Goal: Task Accomplishment & Management: Manage account settings

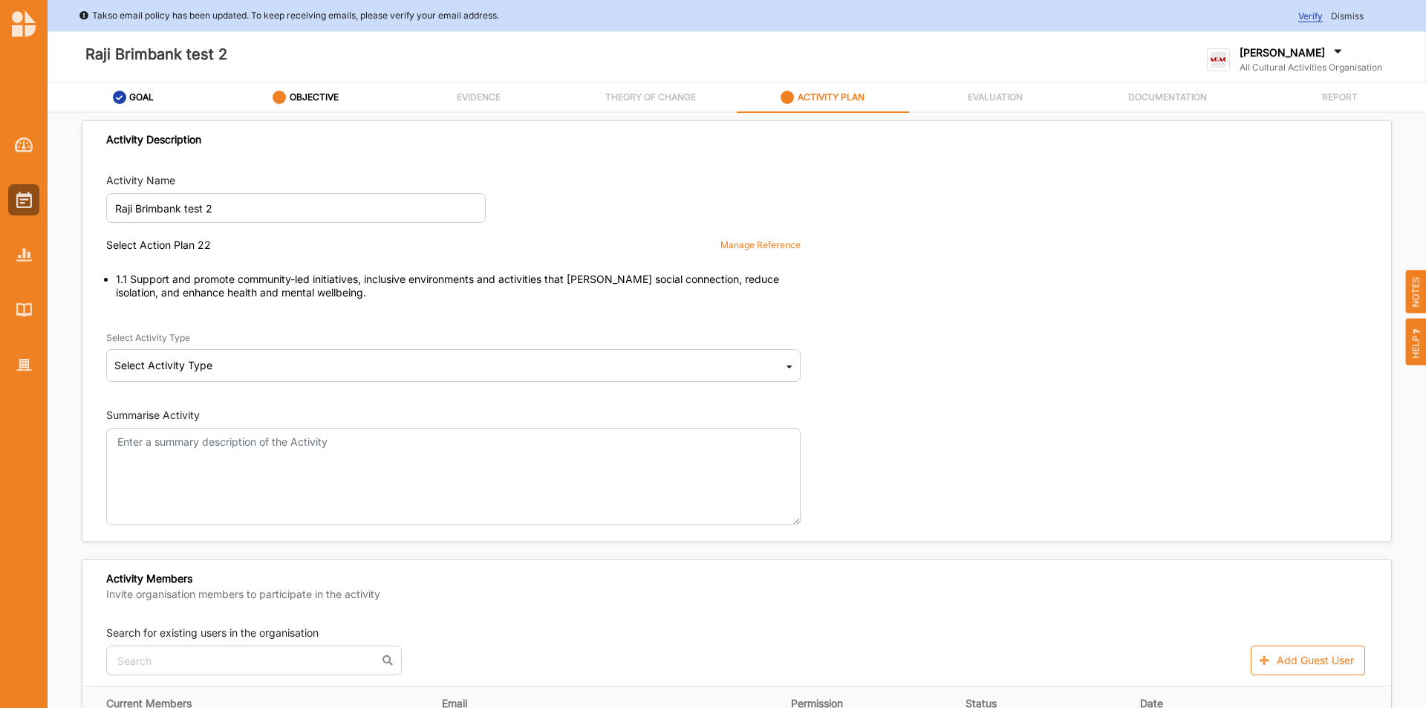
click at [39, 375] on div at bounding box center [24, 242] width 48 height 275
click at [22, 365] on img at bounding box center [24, 365] width 16 height 13
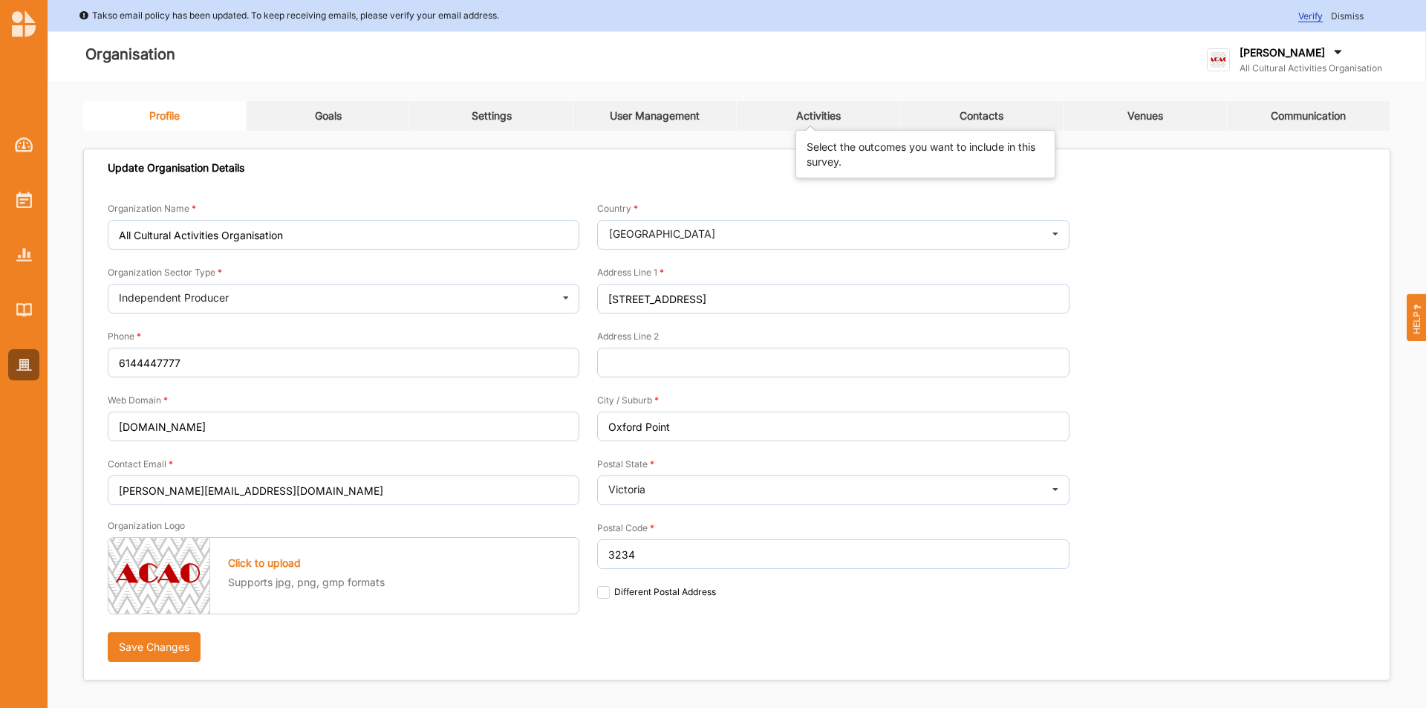
click at [827, 118] on div "Activities" at bounding box center [818, 115] width 45 height 13
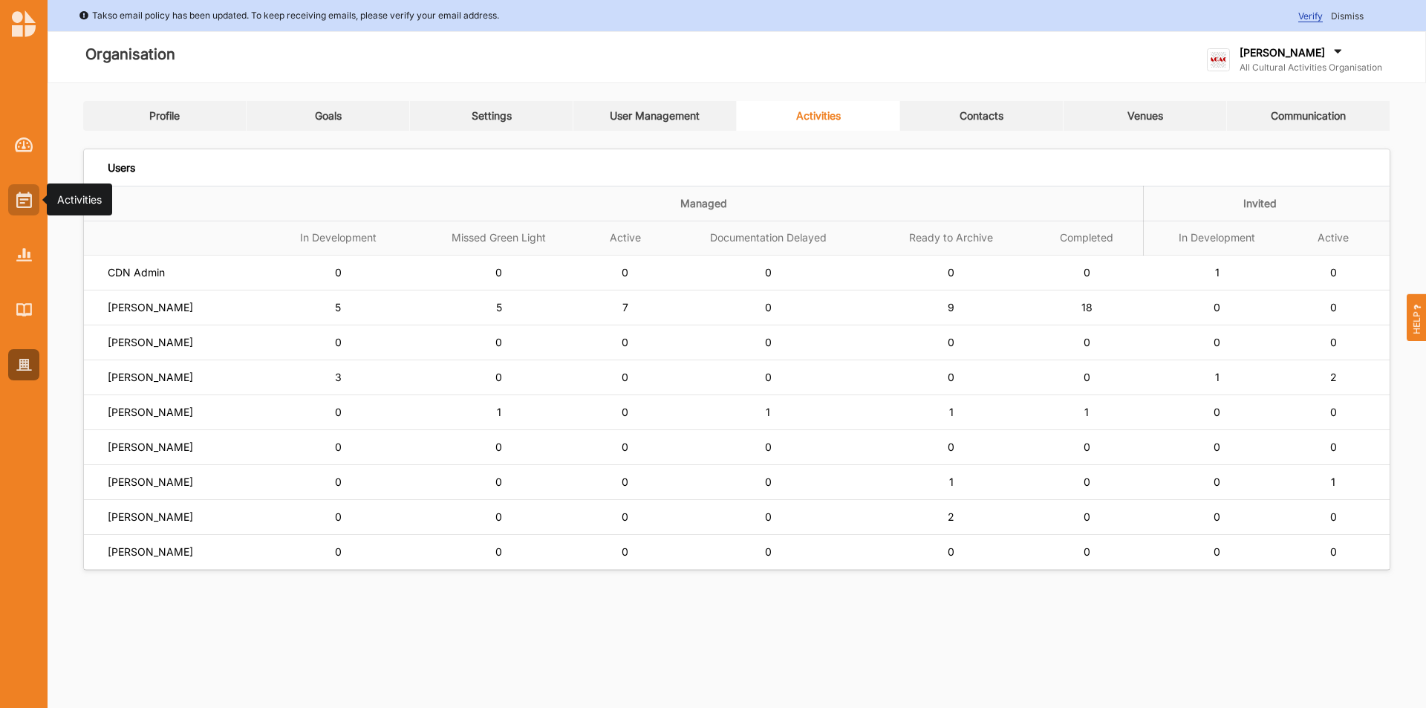
click at [34, 201] on div at bounding box center [23, 199] width 31 height 31
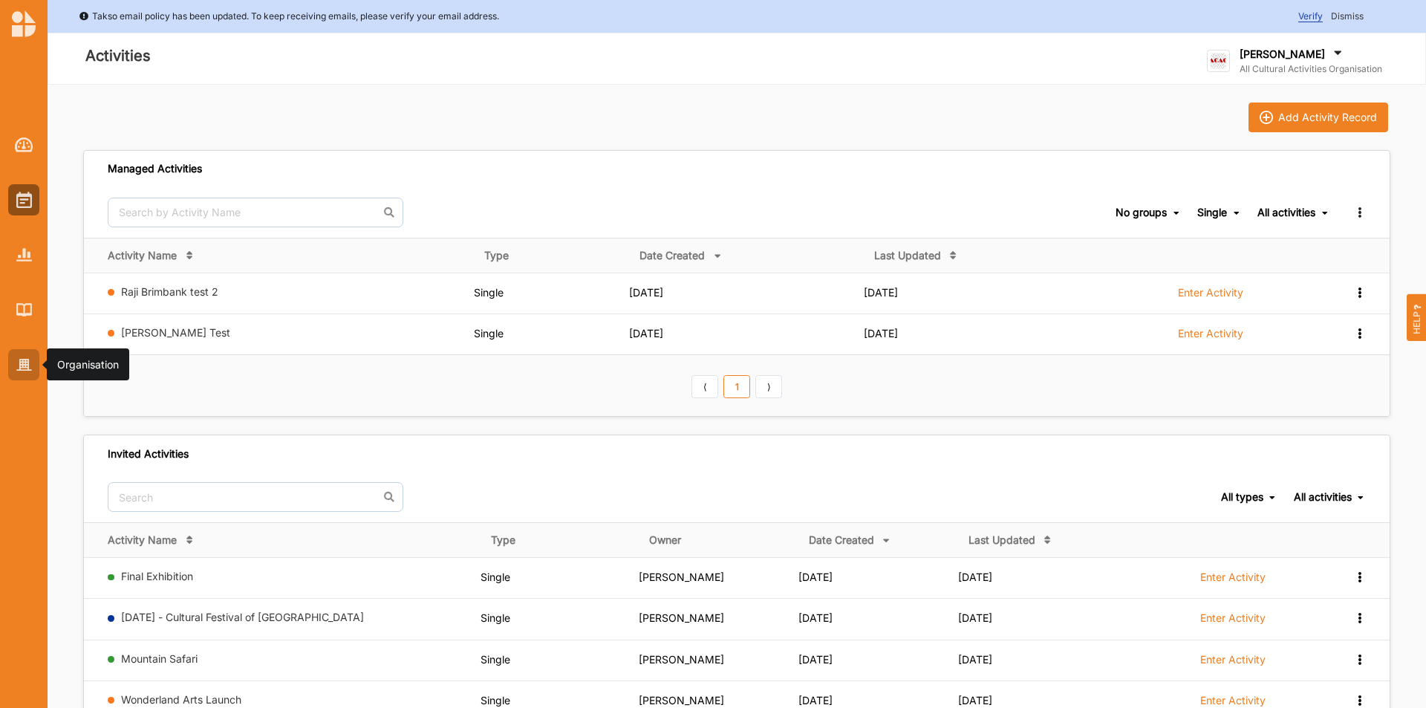
click at [34, 365] on div at bounding box center [23, 364] width 31 height 31
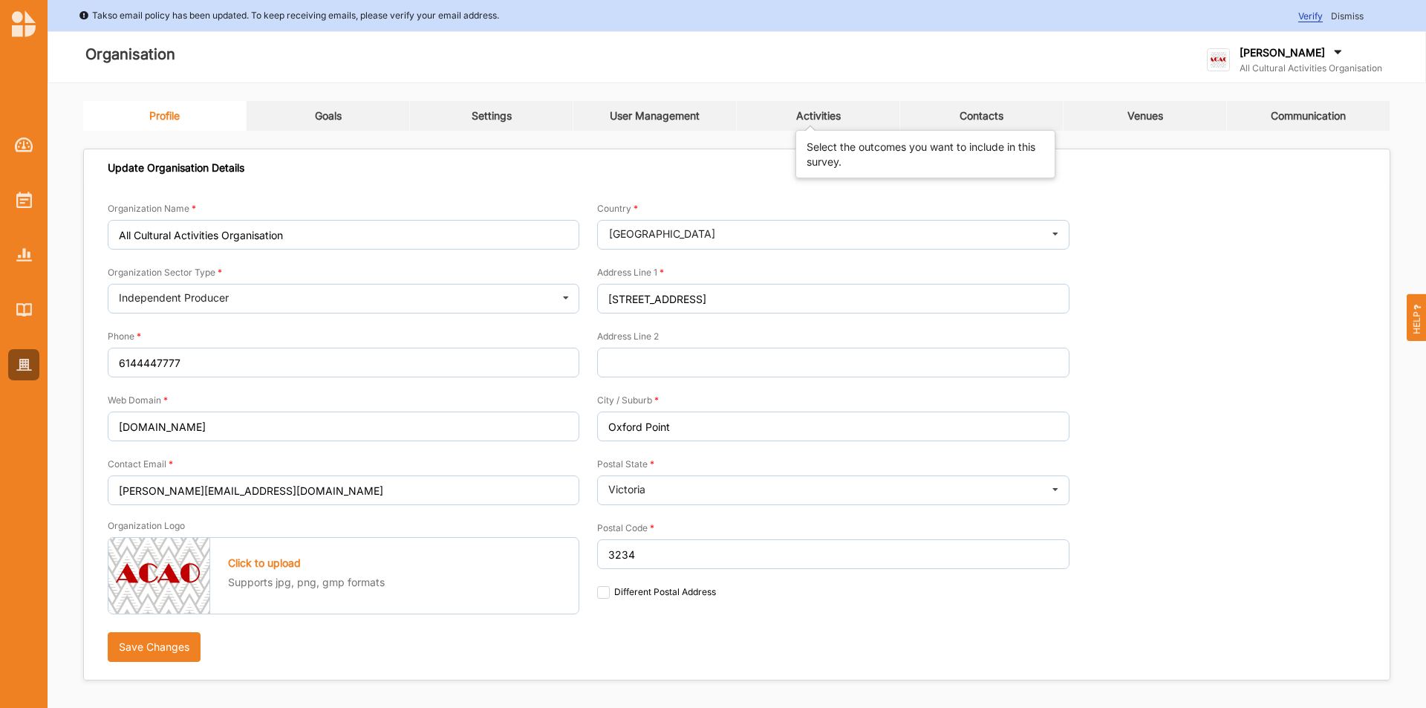
click at [812, 112] on div "Activities" at bounding box center [818, 115] width 45 height 13
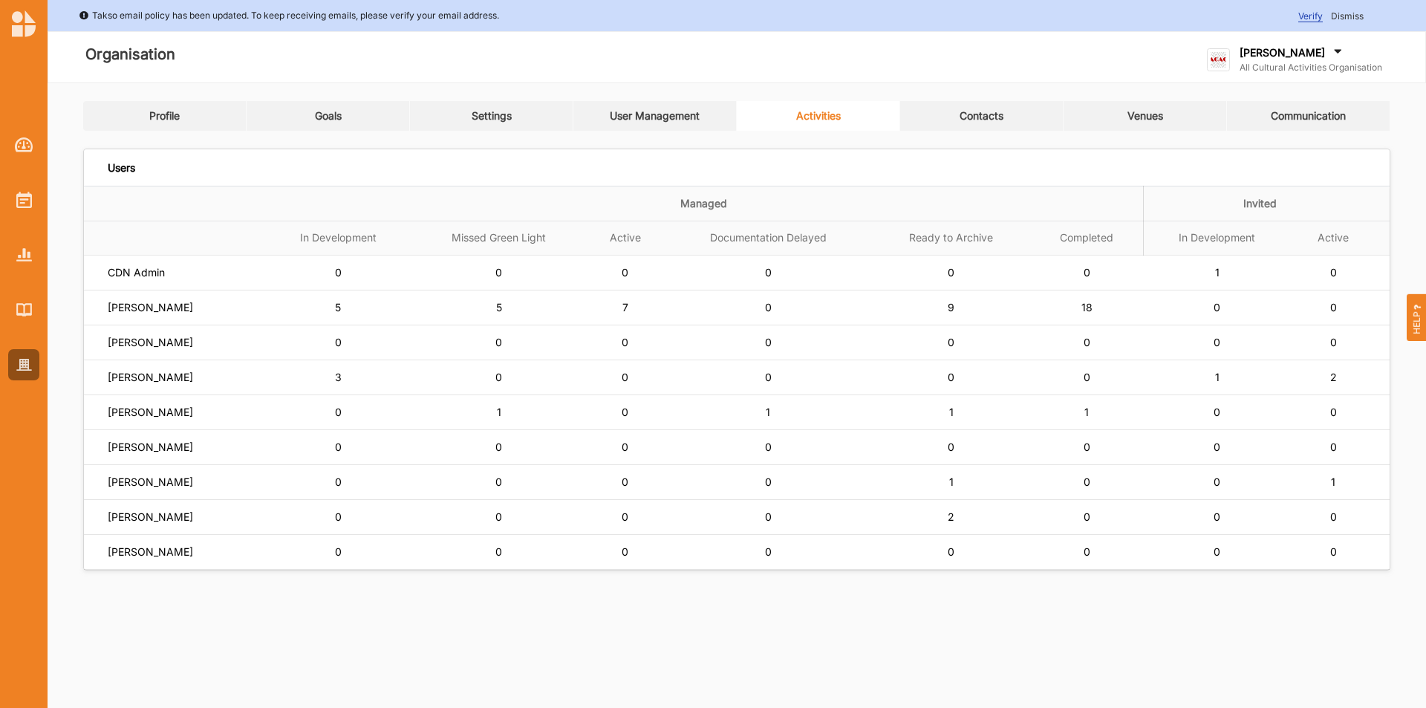
drag, startPoint x: 1359, startPoint y: 51, endPoint x: 1342, endPoint y: 90, distance: 43.2
click at [1361, 50] on div "[PERSON_NAME]" at bounding box center [1311, 53] width 143 height 16
click at [1299, 217] on div "Log Out" at bounding box center [1279, 215] width 119 height 13
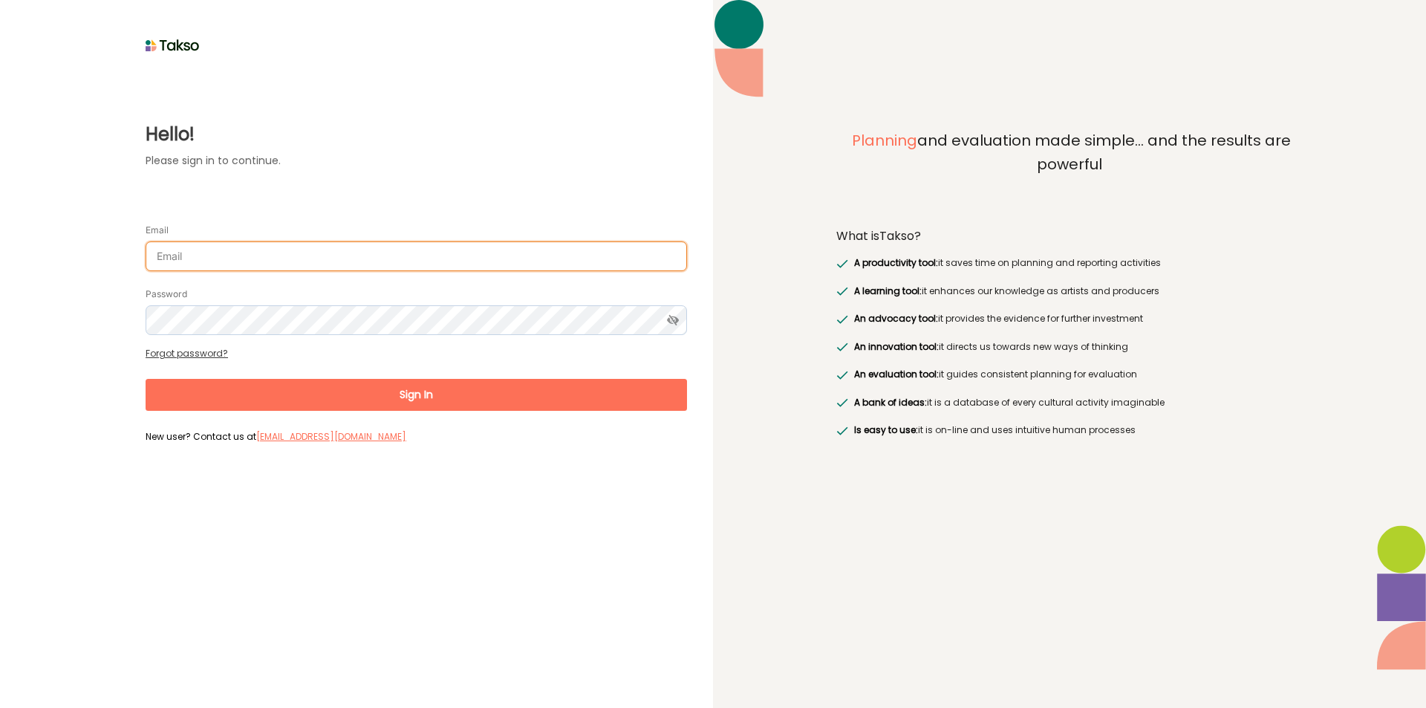
drag, startPoint x: 491, startPoint y: 262, endPoint x: 524, endPoint y: 259, distance: 33.6
click at [508, 262] on input "Email" at bounding box center [417, 256] width 542 height 30
type input "[EMAIL_ADDRESS][DOMAIN_NAME]"
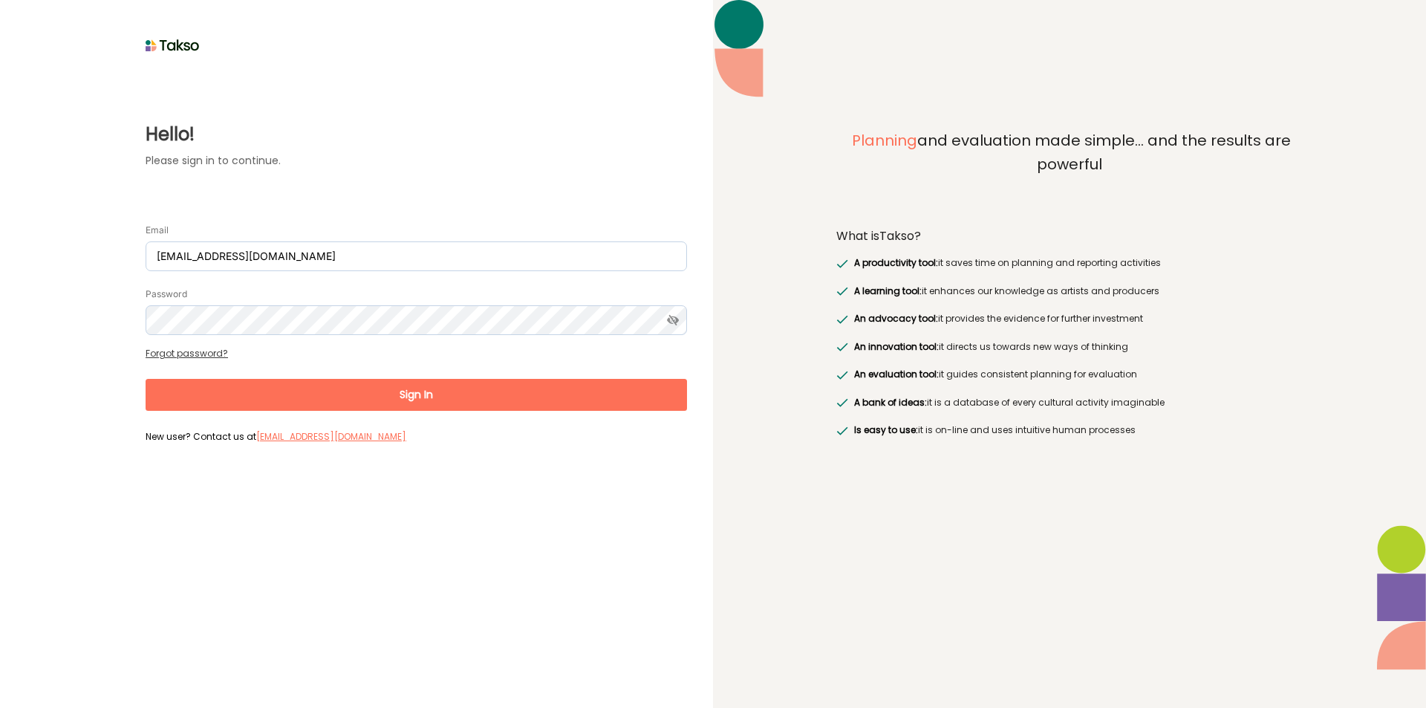
click at [303, 409] on button "Sign In" at bounding box center [417, 395] width 542 height 32
